Goal: Information Seeking & Learning: Learn about a topic

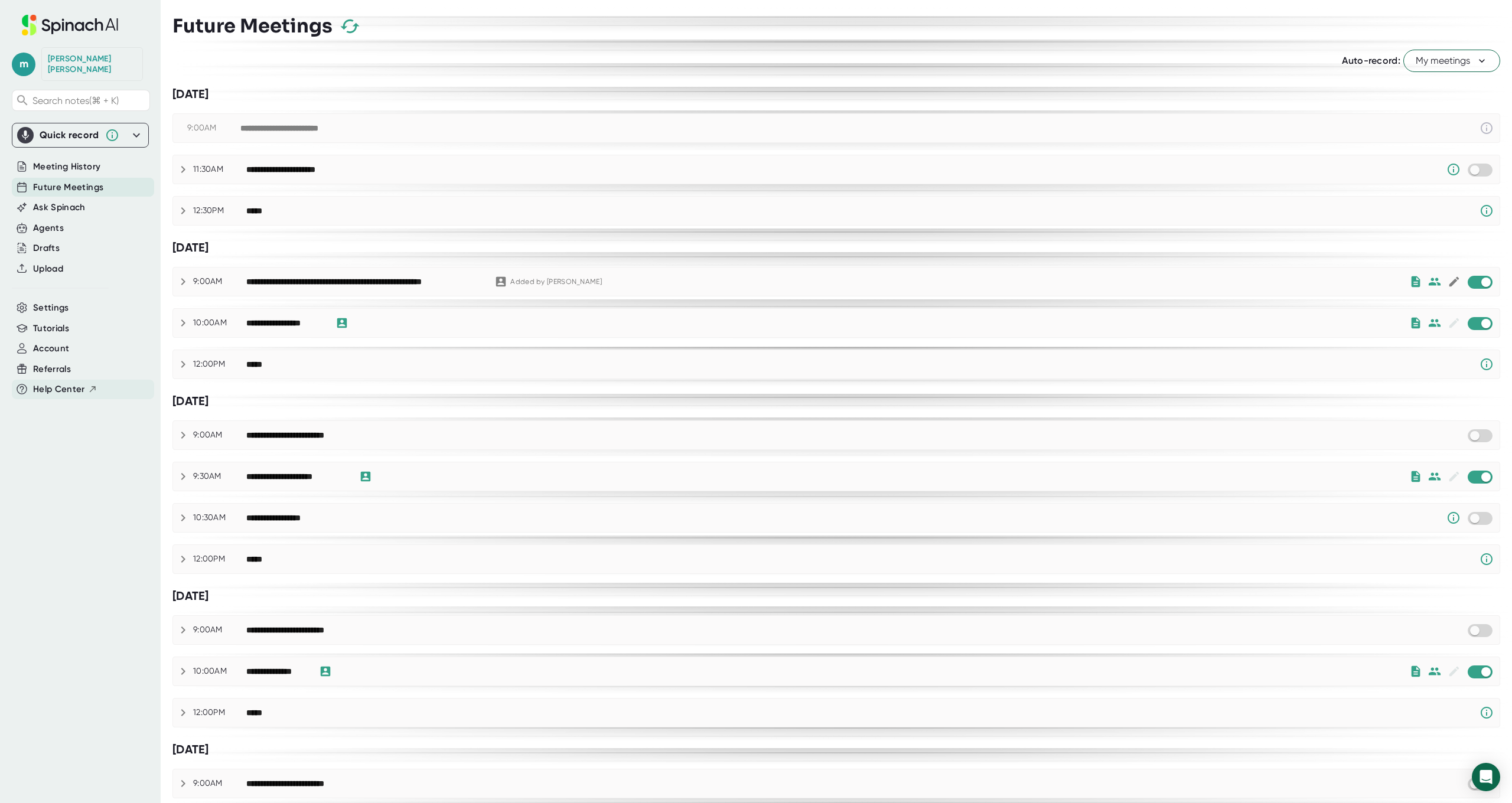
click at [92, 384] on icon at bounding box center [92, 389] width 9 height 9
click at [140, 128] on icon at bounding box center [136, 135] width 14 height 14
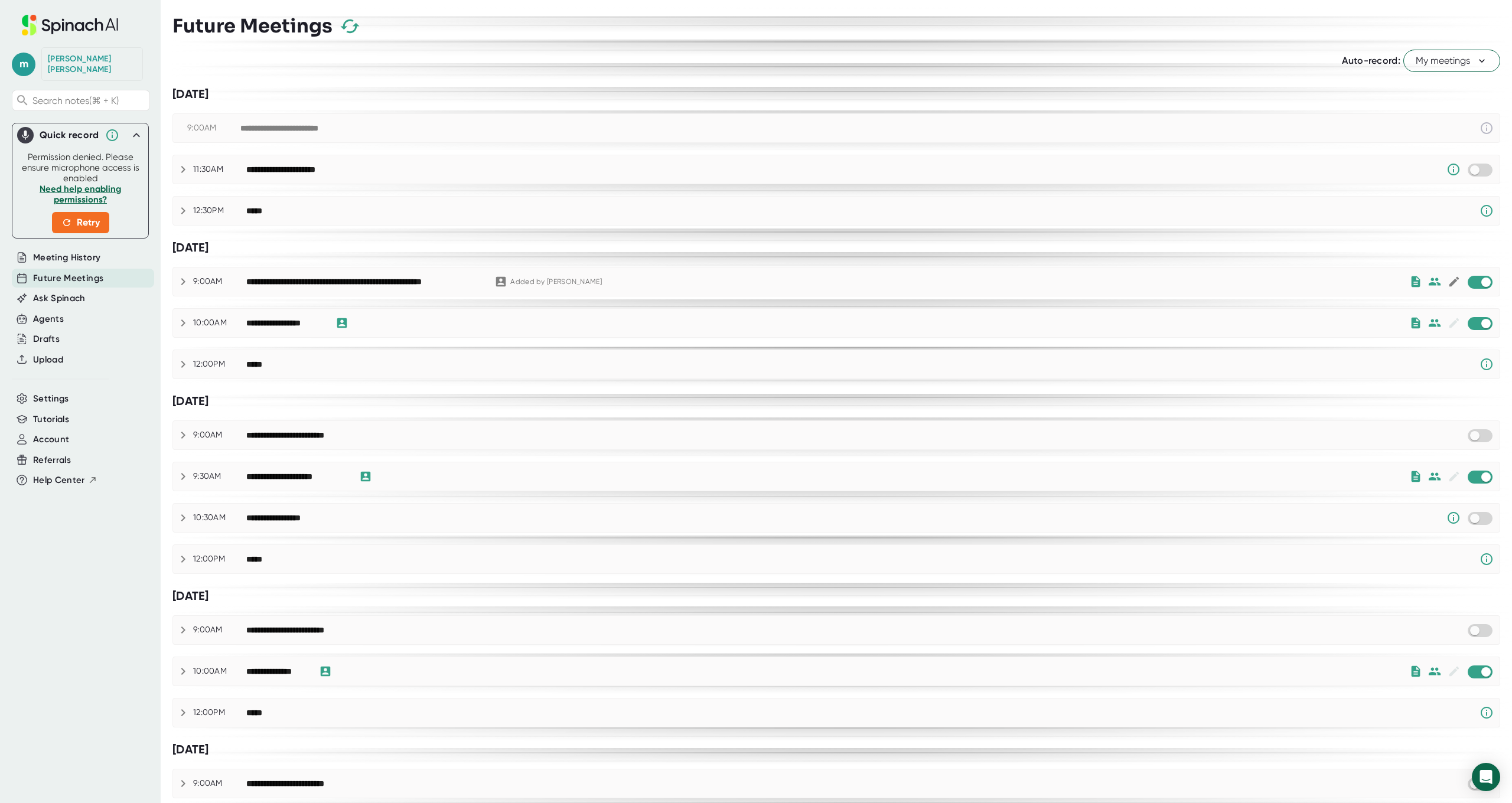
click at [138, 133] on icon at bounding box center [137, 135] width 8 height 4
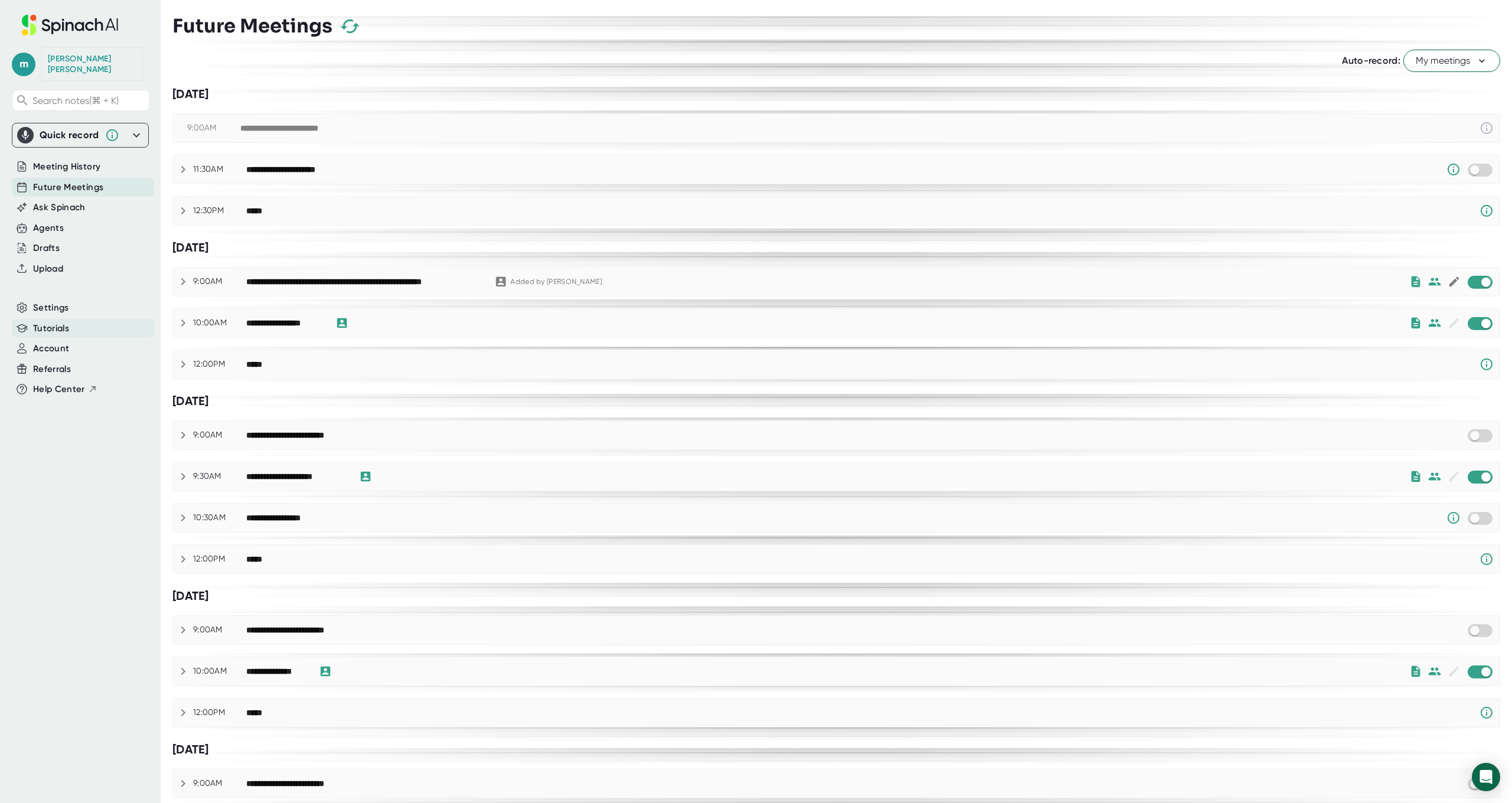
click at [80, 319] on div "Tutorials" at bounding box center [83, 328] width 143 height 20
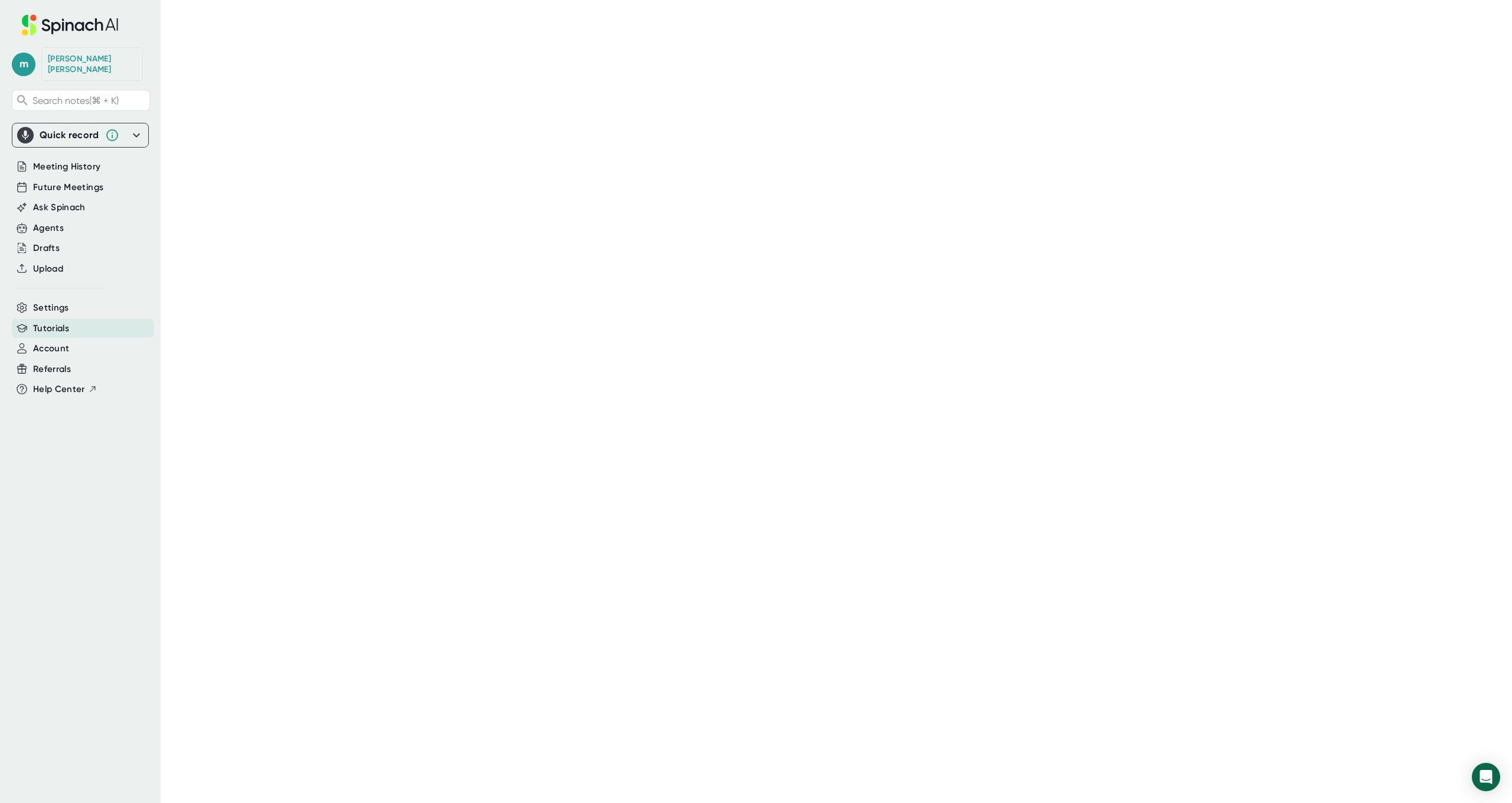
click at [80, 26] on icon at bounding box center [70, 25] width 158 height 21
